Goal: Task Accomplishment & Management: Manage account settings

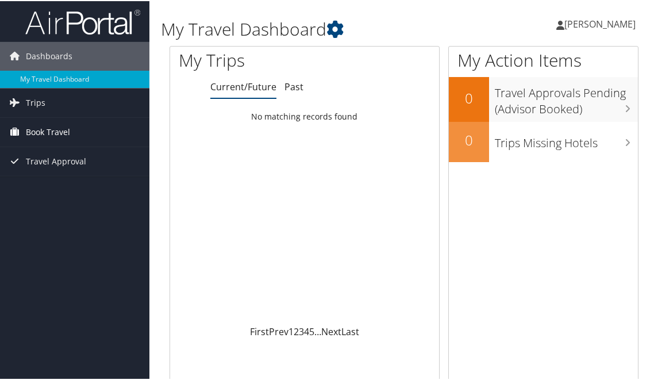
click at [45, 126] on span "Book Travel" at bounding box center [48, 131] width 44 height 29
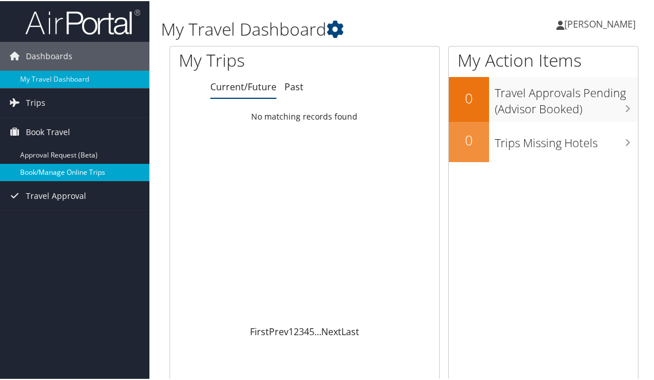
click at [59, 168] on link "Book/Manage Online Trips" at bounding box center [74, 171] width 149 height 17
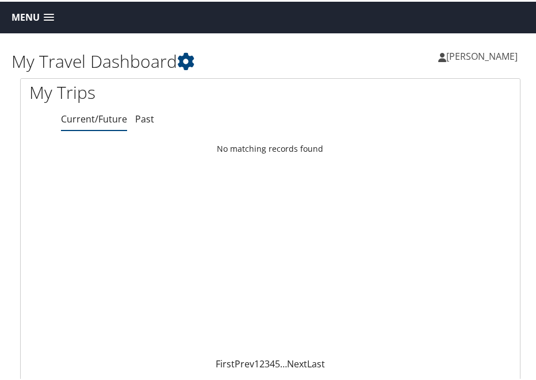
click at [473, 56] on span "[PERSON_NAME]" at bounding box center [481, 54] width 71 height 13
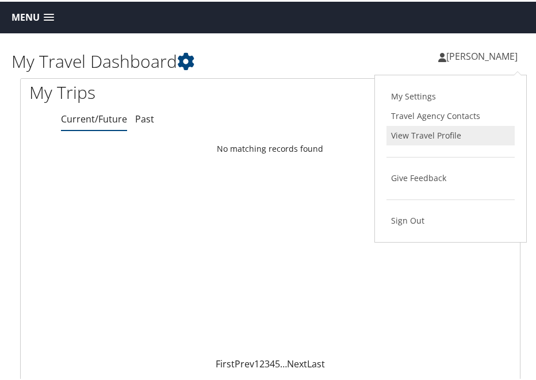
click at [444, 141] on link "View Travel Profile" at bounding box center [450, 134] width 128 height 20
